Goal: Task Accomplishment & Management: Use online tool/utility

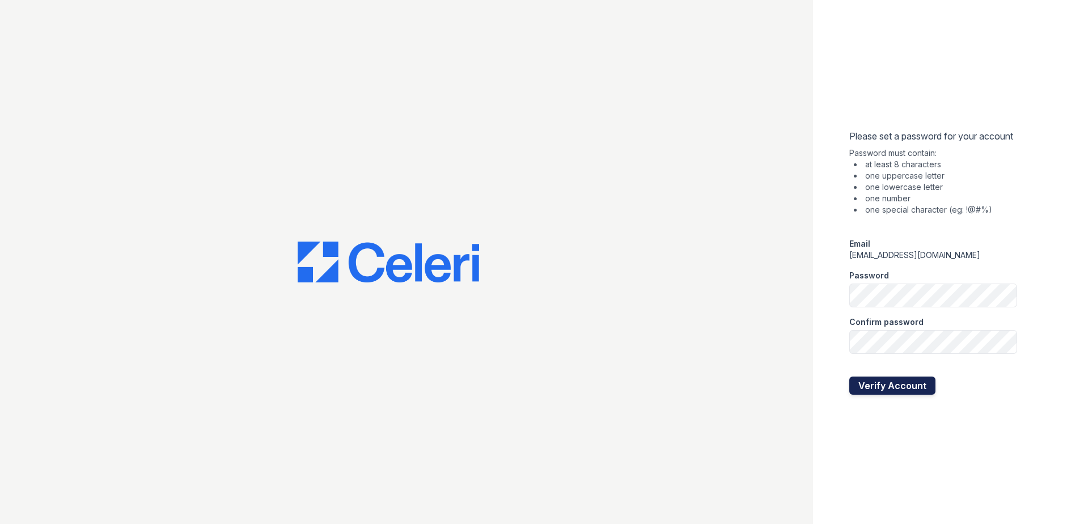
click at [920, 380] on button "Verify Account" at bounding box center [892, 385] width 86 height 18
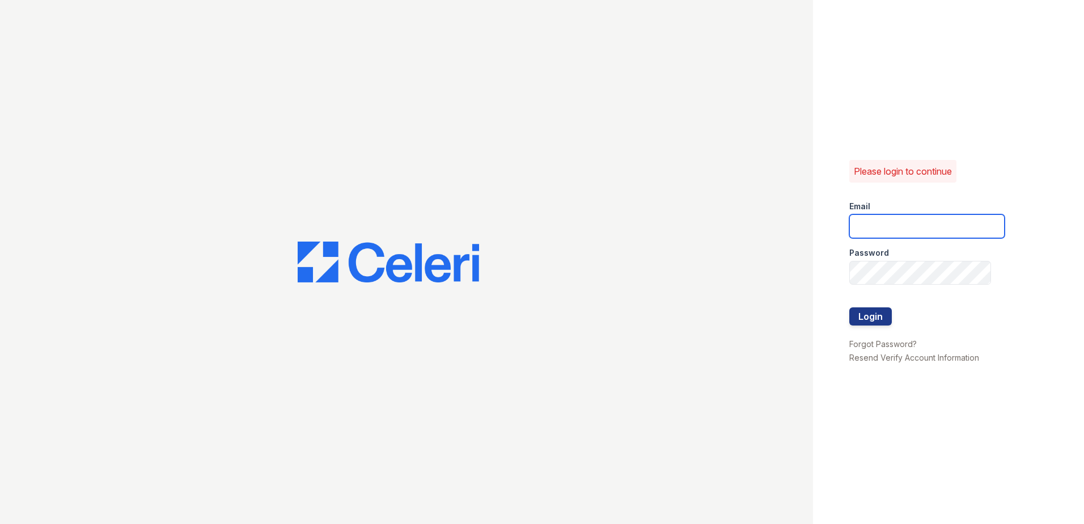
click at [900, 236] on input "email" at bounding box center [926, 226] width 155 height 24
click at [916, 225] on input "pwarmack@tinity-pm.com" at bounding box center [926, 226] width 155 height 24
click at [913, 227] on input "pwarmack@tinity-pm.com" at bounding box center [926, 226] width 155 height 24
type input "pwarmack@trinity-pm.com"
click at [879, 317] on button "Login" at bounding box center [870, 316] width 43 height 18
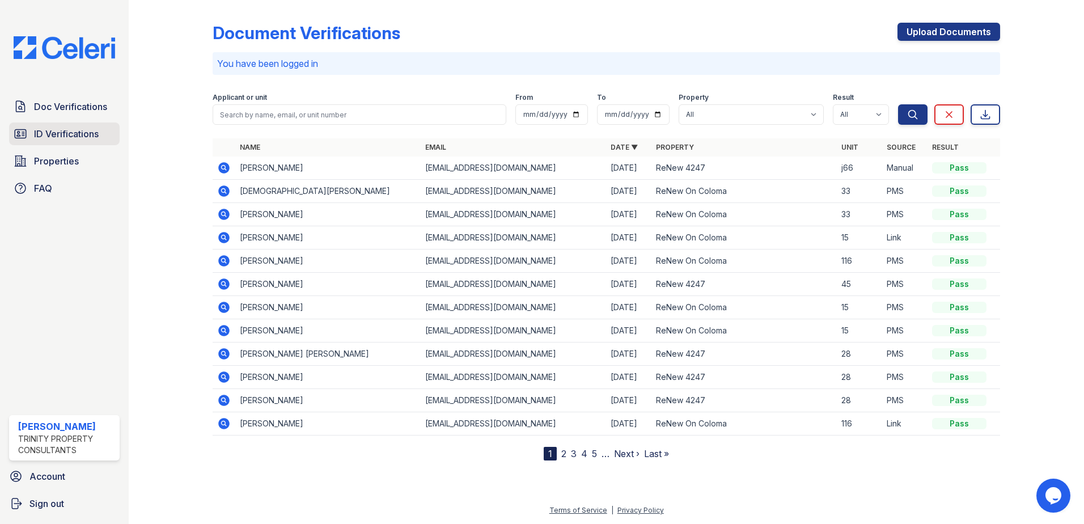
click at [84, 131] on span "ID Verifications" at bounding box center [66, 134] width 65 height 14
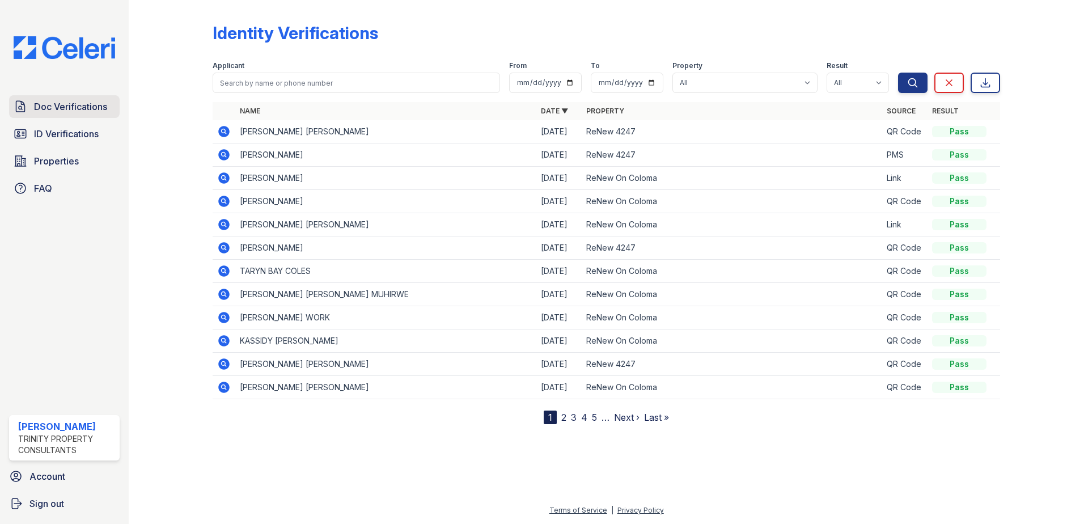
click at [49, 109] on span "Doc Verifications" at bounding box center [70, 107] width 73 height 14
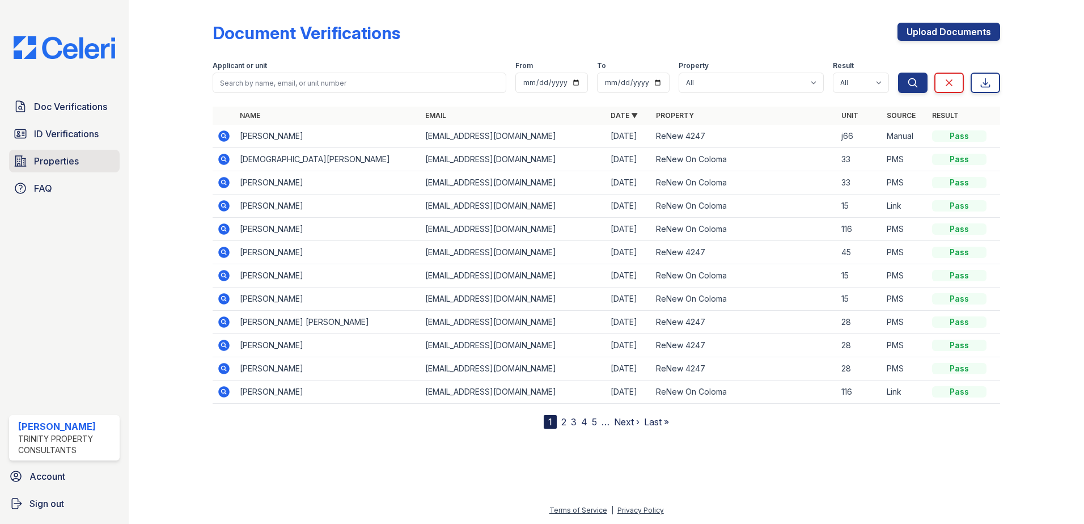
click at [50, 154] on span "Properties" at bounding box center [56, 161] width 45 height 14
